Goal: Transaction & Acquisition: Download file/media

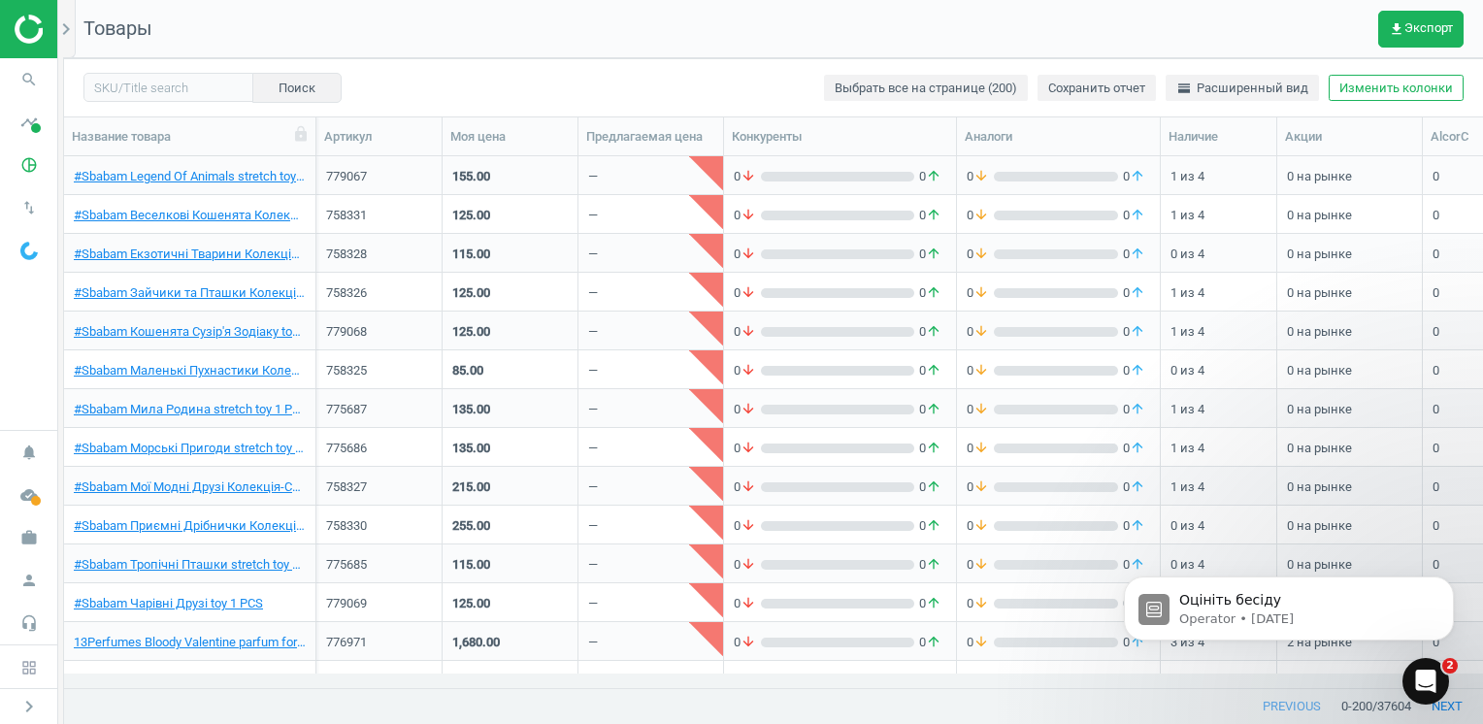
scroll to position [503, 1404]
click at [1435, 26] on span "get_app Экспорт" at bounding box center [1421, 29] width 64 height 16
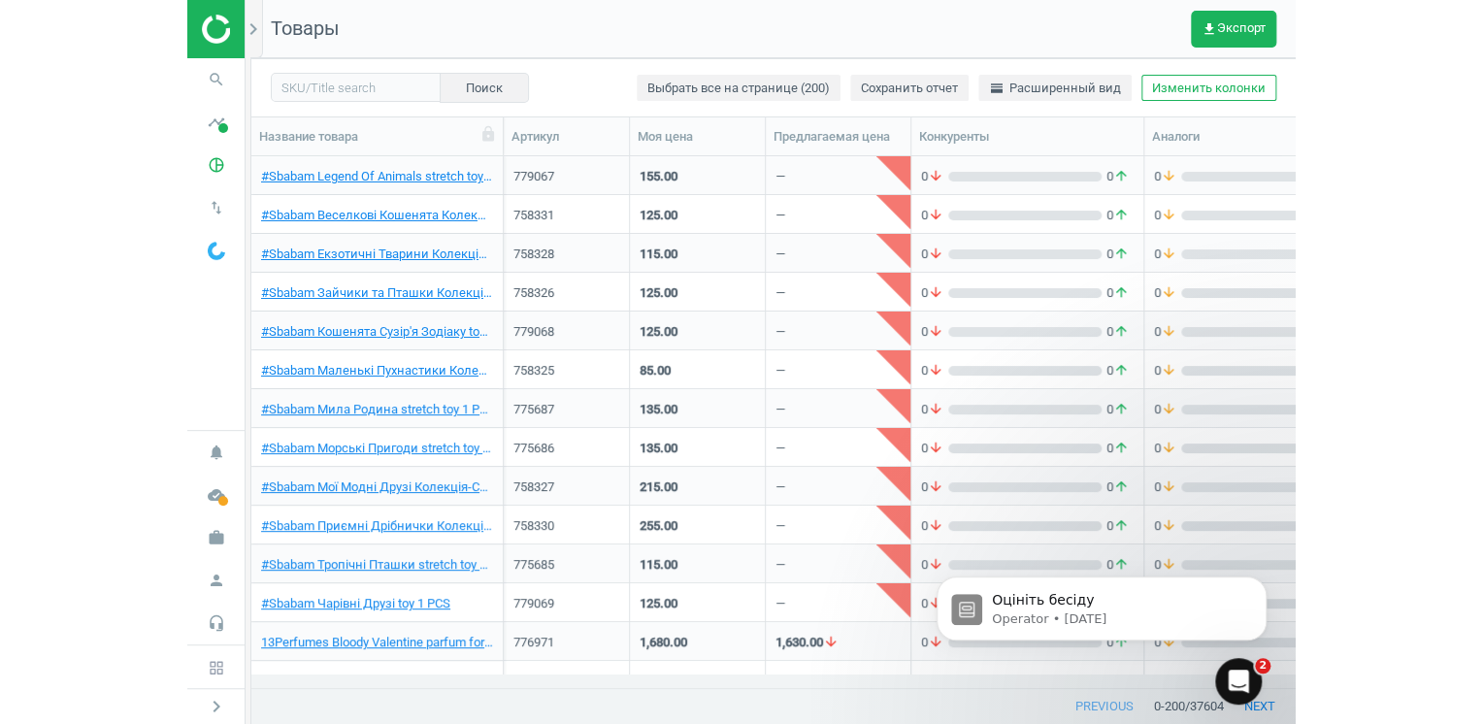
scroll to position [16, 16]
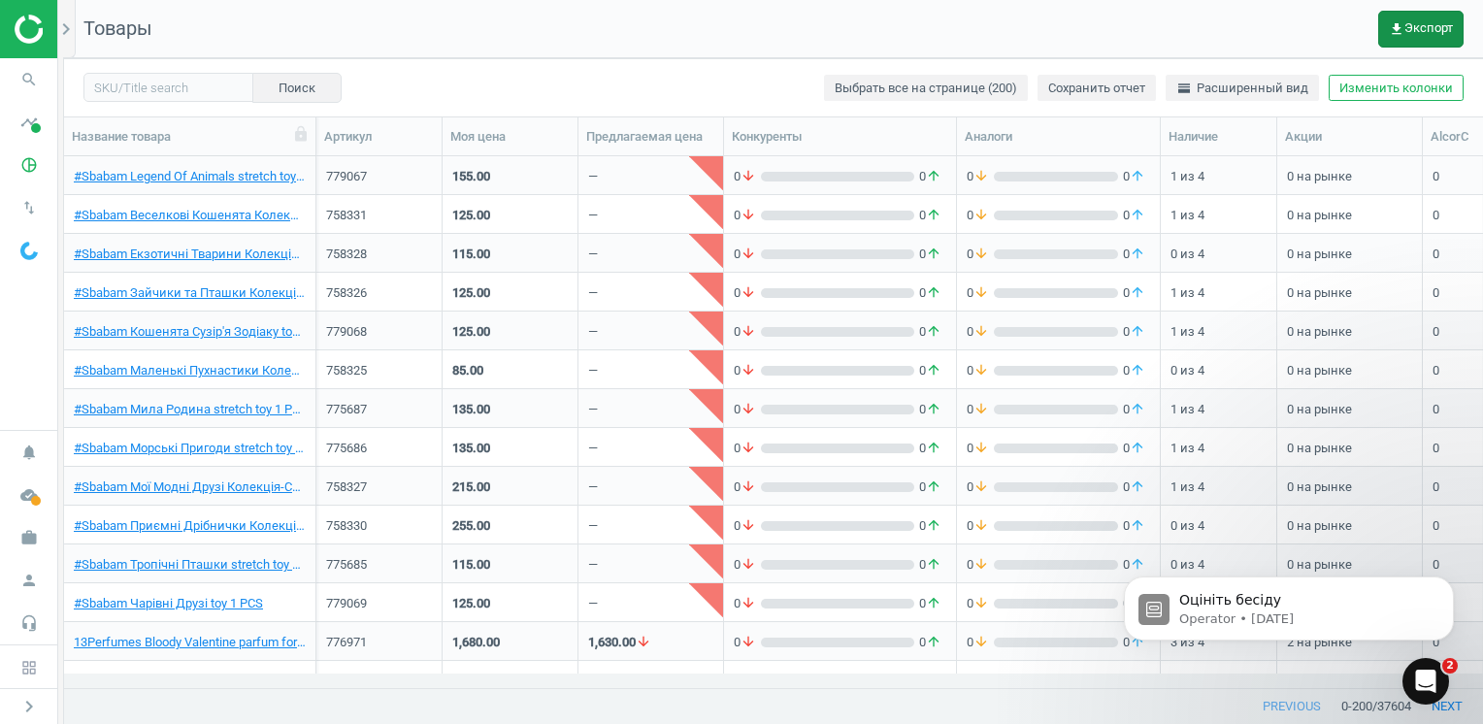
click at [1108, 32] on span "get_app Экспорт" at bounding box center [1421, 29] width 64 height 16
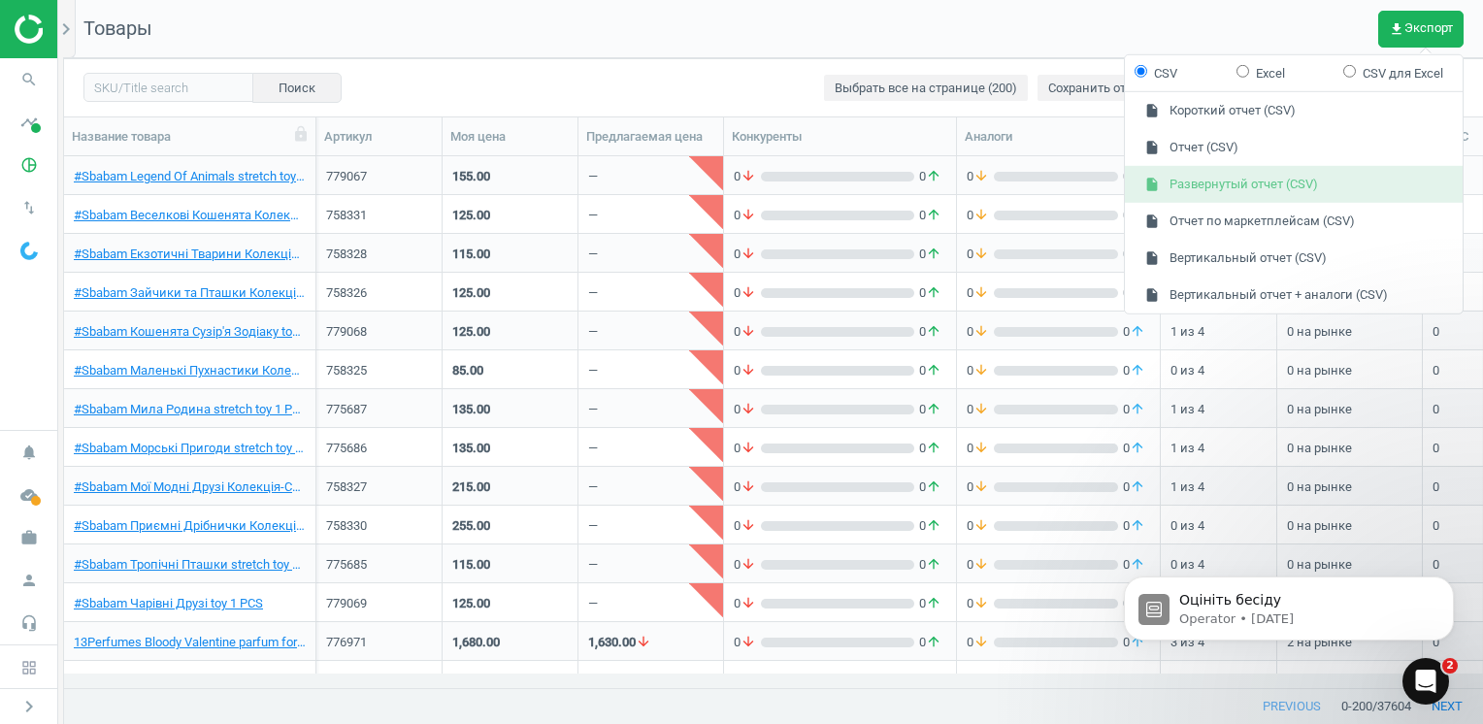
click at [1108, 192] on button "insert_drive_file Развернутый отчет (CSV)" at bounding box center [1294, 184] width 338 height 37
